Goal: Information Seeking & Learning: Learn about a topic

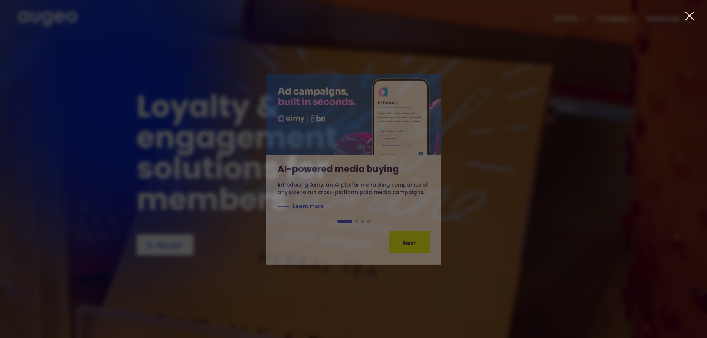
click at [689, 16] on icon at bounding box center [689, 15] width 9 height 9
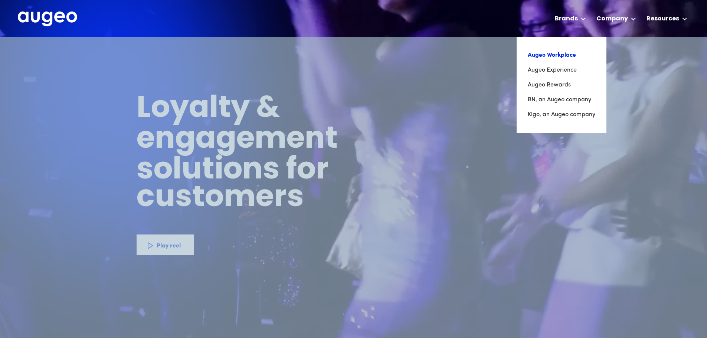
click at [557, 54] on link "Augeo Workplace" at bounding box center [561, 55] width 68 height 15
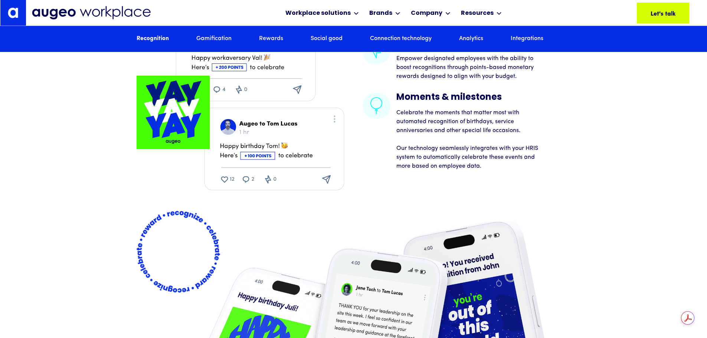
scroll to position [1421, 0]
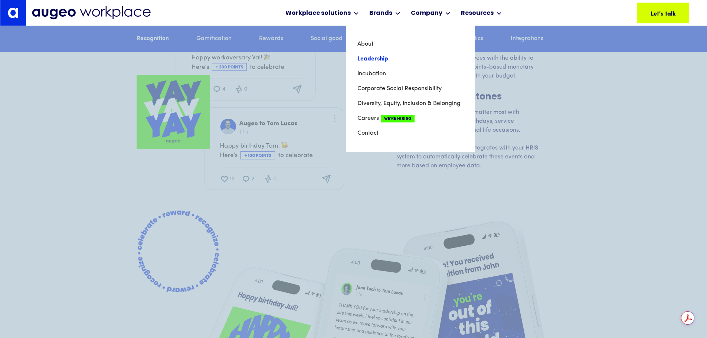
click at [380, 56] on link "Leadership" at bounding box center [410, 59] width 106 height 15
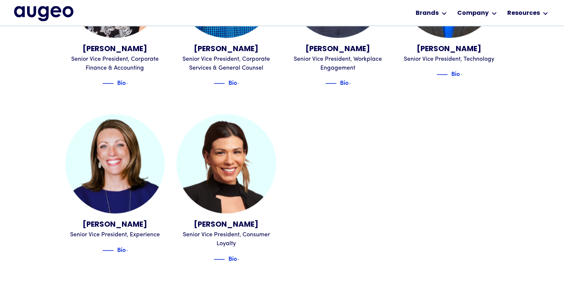
scroll to position [860, 0]
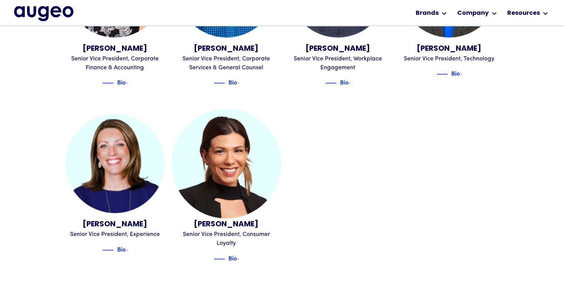
click at [226, 230] on div "Senior Vice President, Consumer Loyalty" at bounding box center [227, 239] width 100 height 18
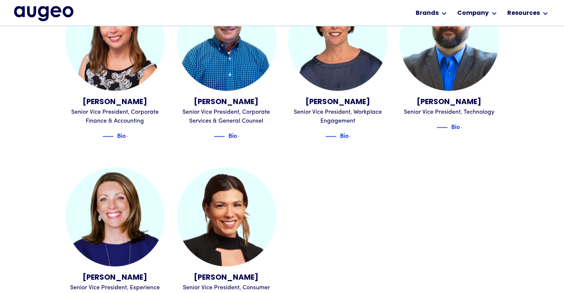
scroll to position [806, 0]
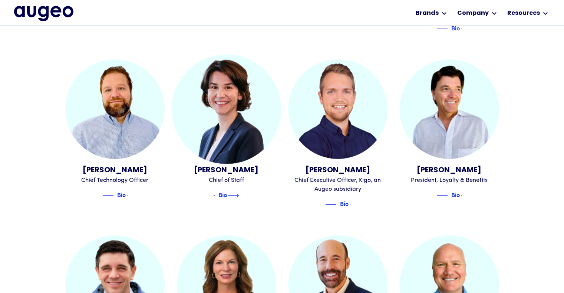
click at [232, 191] on div "Bio" at bounding box center [223, 195] width 39 height 9
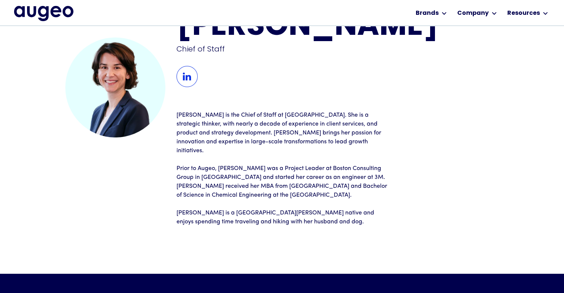
scroll to position [37, 0]
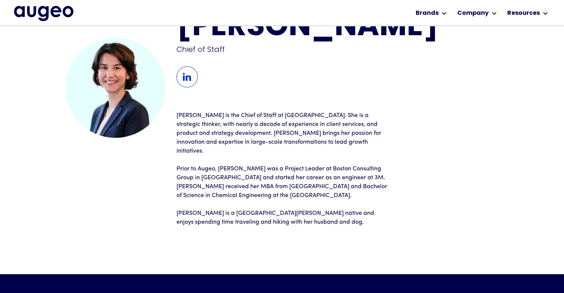
click at [191, 88] on img at bounding box center [187, 76] width 21 height 21
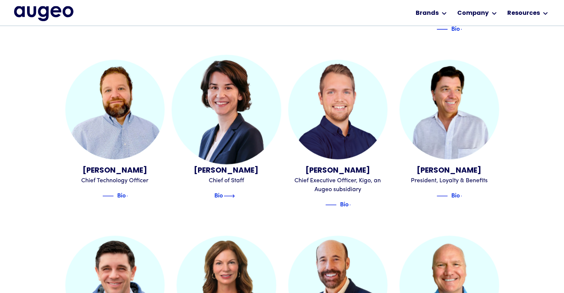
click at [234, 192] on img at bounding box center [229, 196] width 11 height 9
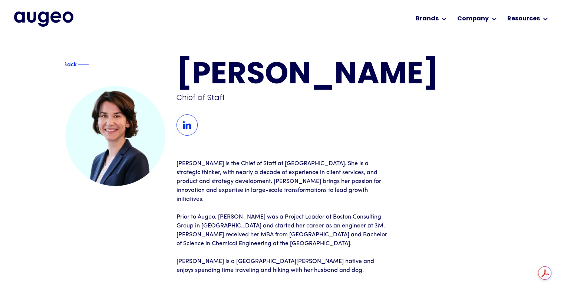
click at [218, 213] on p "‍" at bounding box center [282, 208] width 211 height 9
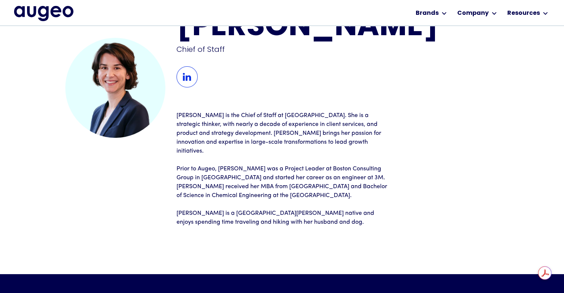
scroll to position [37, 0]
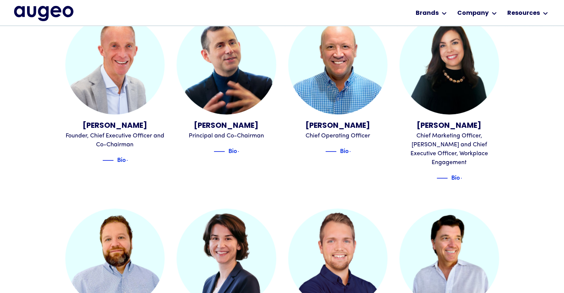
scroll to position [245, 0]
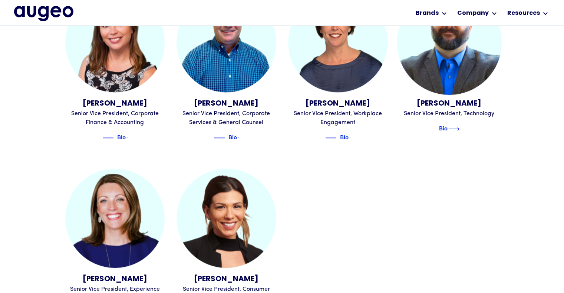
click at [457, 125] on div "Bio" at bounding box center [443, 129] width 39 height 9
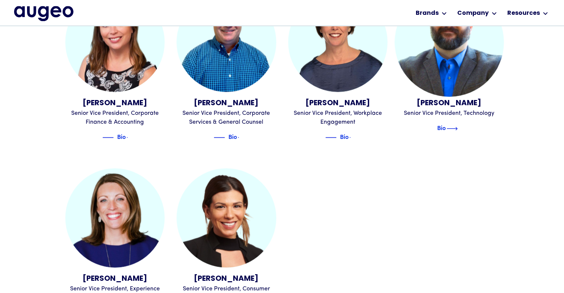
scroll to position [806, 0]
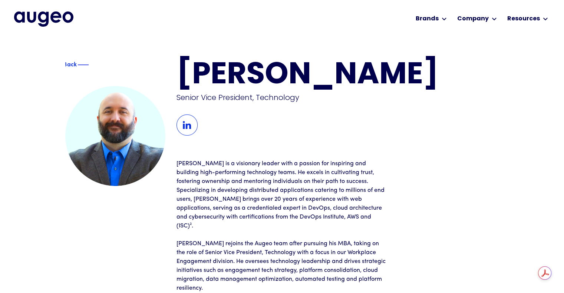
click at [179, 127] on img at bounding box center [187, 125] width 21 height 21
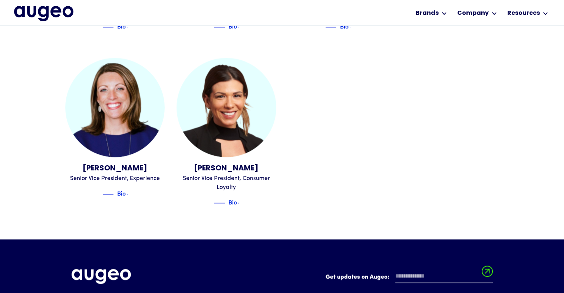
click at [233, 195] on div "[PERSON_NAME] Senior Vice President, Consumer Loyalty Bio" at bounding box center [227, 134] width 100 height 152
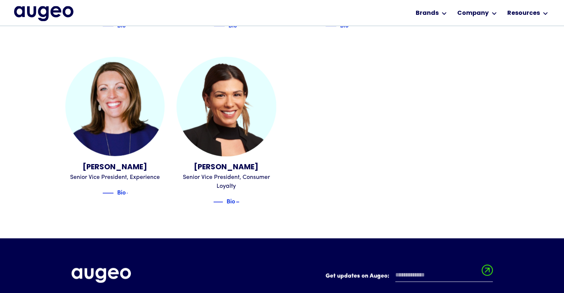
scroll to position [917, 0]
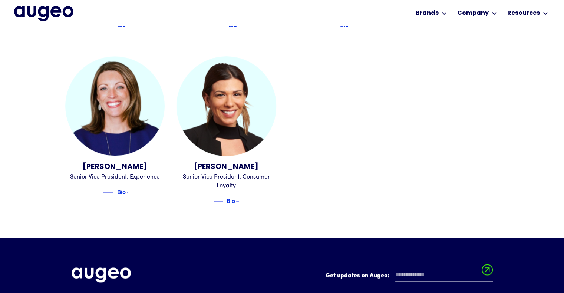
click at [233, 197] on div "Bio" at bounding box center [231, 201] width 39 height 9
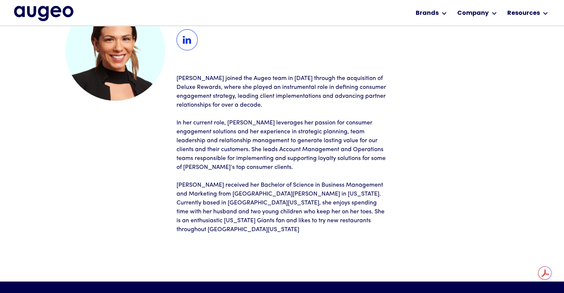
scroll to position [75, 0]
click at [208, 169] on p "In her current role, Jeanine leverages her passion for consumer engagement solu…" at bounding box center [282, 144] width 211 height 53
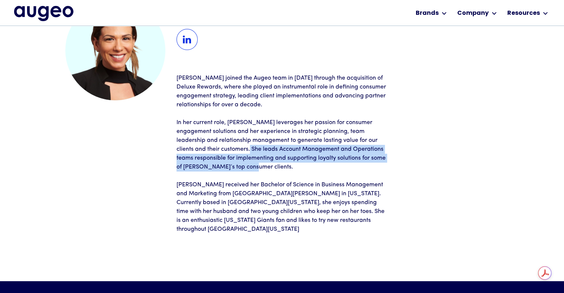
drag, startPoint x: 263, startPoint y: 167, endPoint x: 220, endPoint y: 151, distance: 45.7
click at [220, 151] on p "In her current role, Jeanine leverages her passion for consumer engagement solu…" at bounding box center [282, 144] width 211 height 53
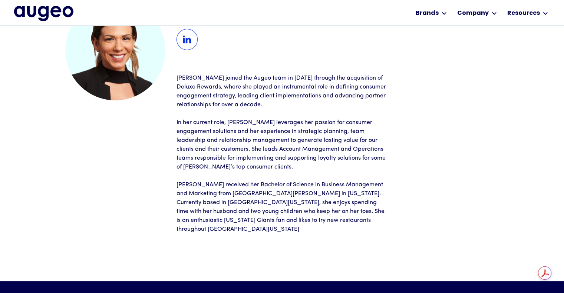
drag, startPoint x: 282, startPoint y: 172, endPoint x: 275, endPoint y: 172, distance: 7.5
click at [282, 173] on p "‍" at bounding box center [282, 176] width 211 height 9
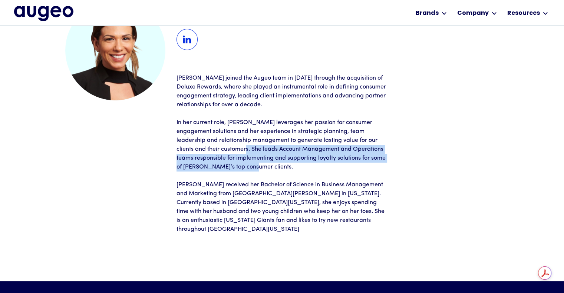
drag, startPoint x: 267, startPoint y: 166, endPoint x: 217, endPoint y: 152, distance: 52.0
click at [217, 152] on p "In her current role, Jeanine leverages her passion for consumer engagement solu…" at bounding box center [282, 144] width 211 height 53
copy p "leads Account Management and Operations teams responsible for implementing and …"
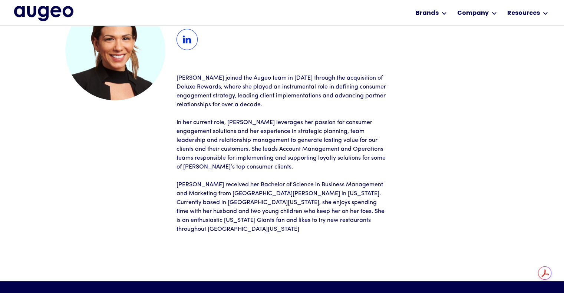
click at [220, 200] on p "Jeanine received her Bachelor of Science in Business Management and Marketing f…" at bounding box center [282, 207] width 211 height 53
